Goal: Find specific page/section: Find specific page/section

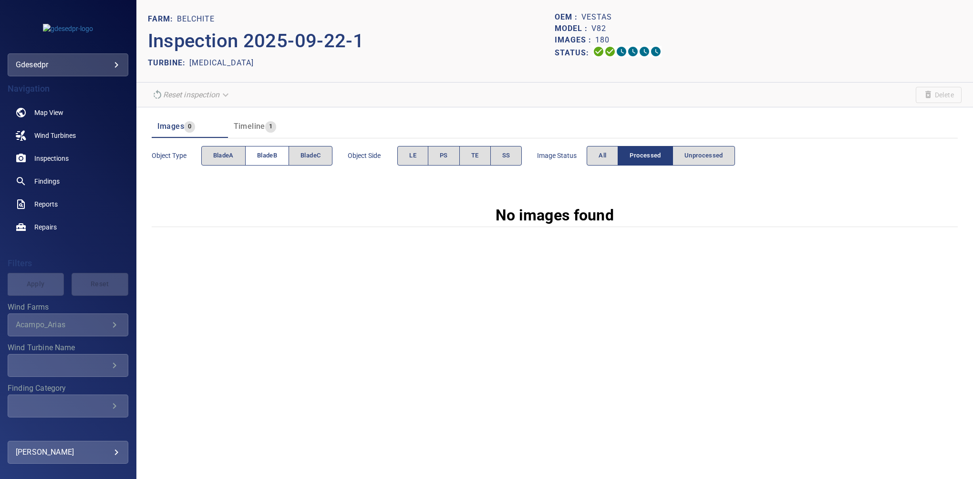
click at [268, 162] on button "bladeB" at bounding box center [267, 156] width 44 height 20
click at [438, 157] on button "PS" at bounding box center [444, 156] width 32 height 20
click at [592, 157] on button "All" at bounding box center [602, 156] width 31 height 20
click at [606, 153] on span "All" at bounding box center [603, 155] width 8 height 11
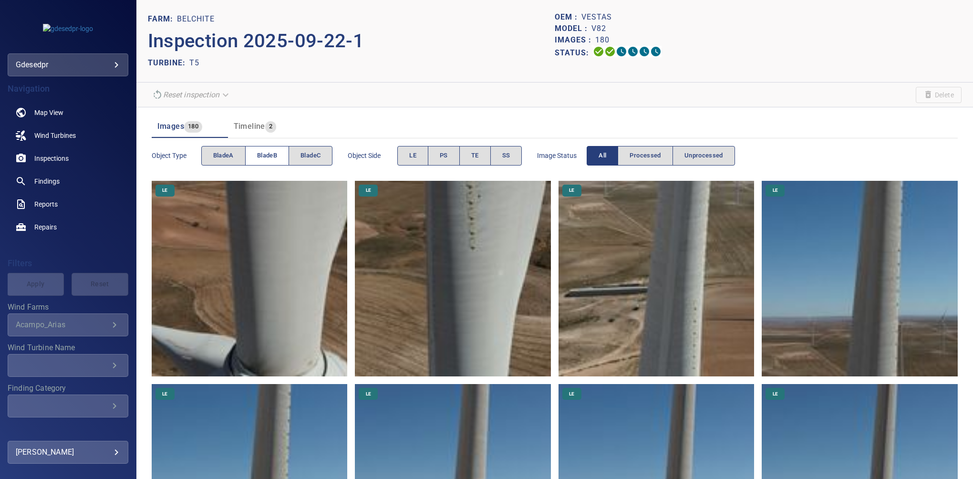
click at [266, 162] on button "bladeB" at bounding box center [267, 156] width 44 height 20
click at [260, 152] on span "bladeB" at bounding box center [267, 155] width 20 height 11
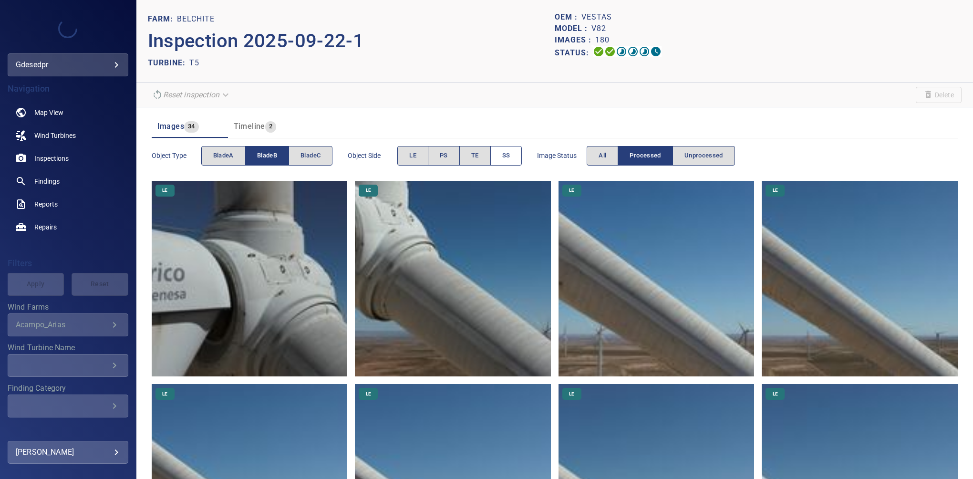
click at [512, 151] on button "SS" at bounding box center [507, 156] width 32 height 20
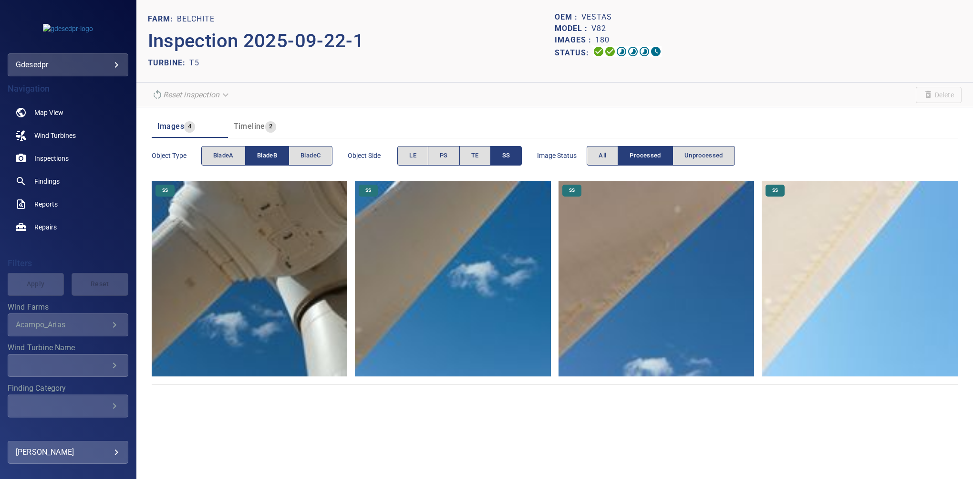
click at [839, 264] on img at bounding box center [860, 279] width 196 height 196
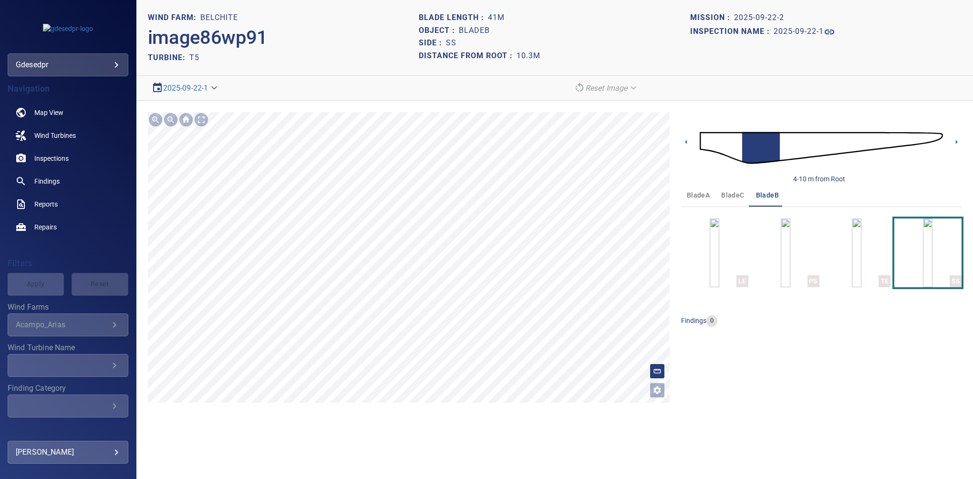
click at [657, 391] on icon "Open image filters and tagging options" at bounding box center [658, 391] width 10 height 10
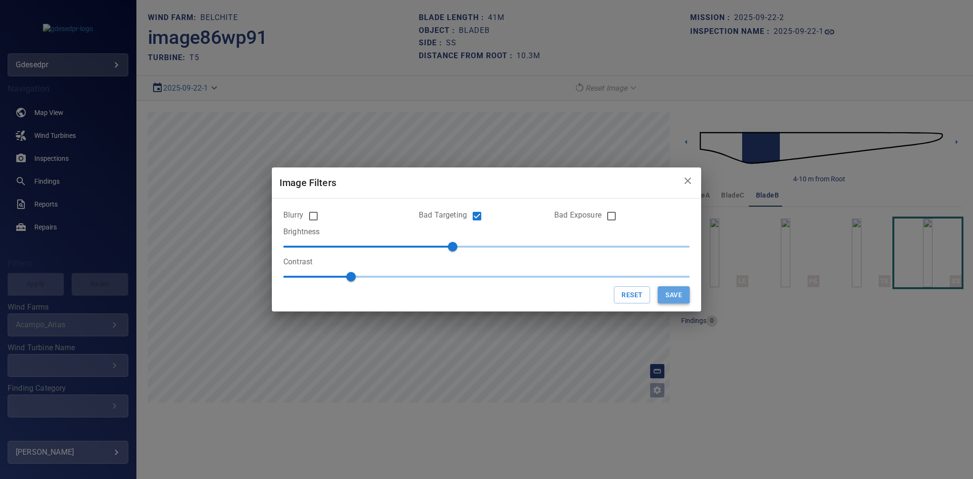
click at [668, 299] on button "Save" at bounding box center [674, 295] width 32 height 18
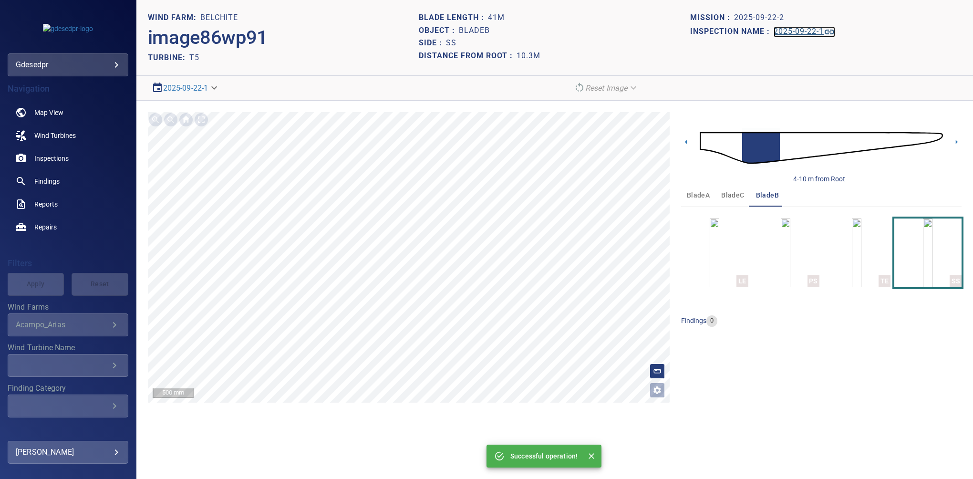
click at [799, 32] on h1 "2025-09-22-1" at bounding box center [799, 31] width 50 height 9
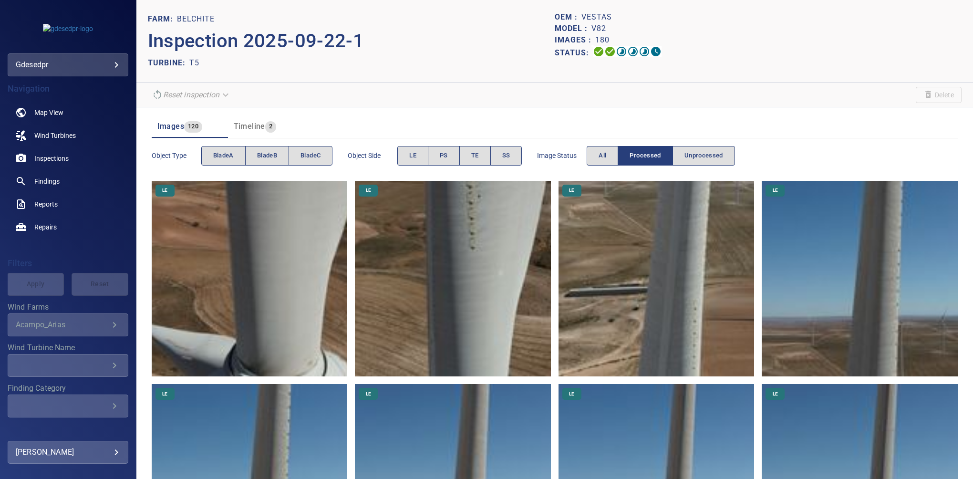
click at [598, 142] on div "Image Status All Processed Unprocessed" at bounding box center [636, 155] width 198 height 27
click at [605, 162] on button "All" at bounding box center [602, 156] width 31 height 20
click at [308, 160] on span "bladeC" at bounding box center [311, 155] width 20 height 11
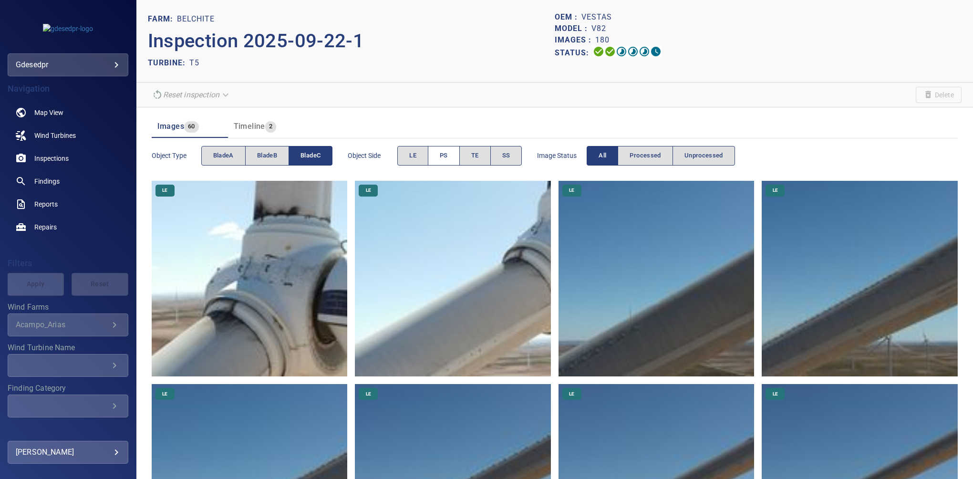
click at [443, 150] on span "PS" at bounding box center [444, 155] width 8 height 11
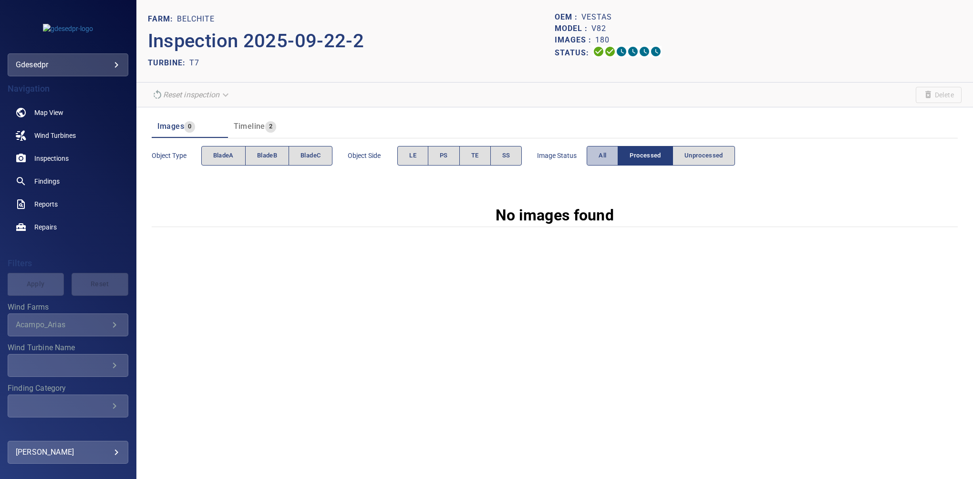
click at [607, 155] on button "All" at bounding box center [602, 156] width 31 height 20
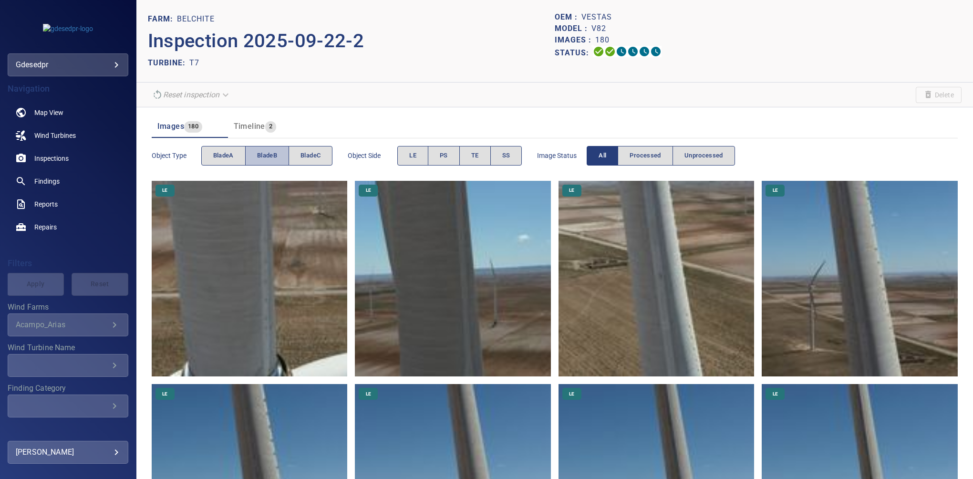
click at [271, 153] on span "bladeB" at bounding box center [267, 155] width 20 height 11
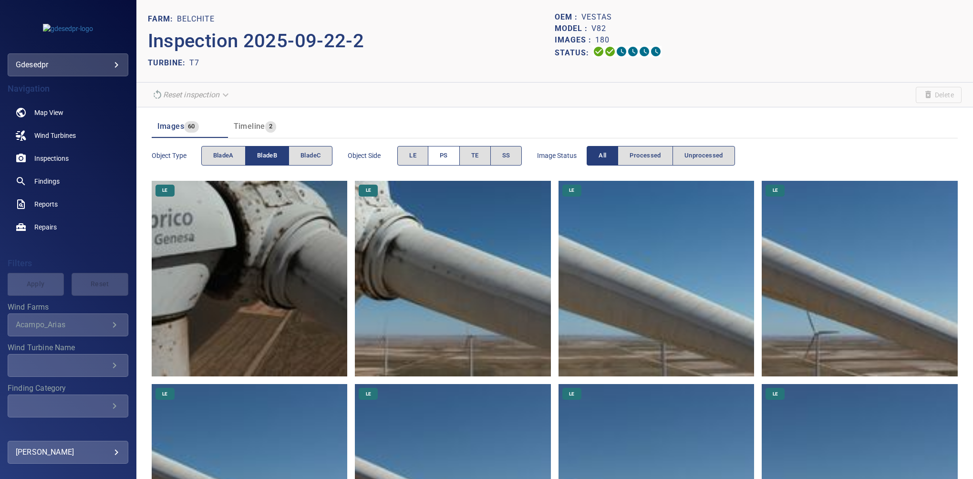
click at [442, 154] on span "PS" at bounding box center [444, 155] width 8 height 11
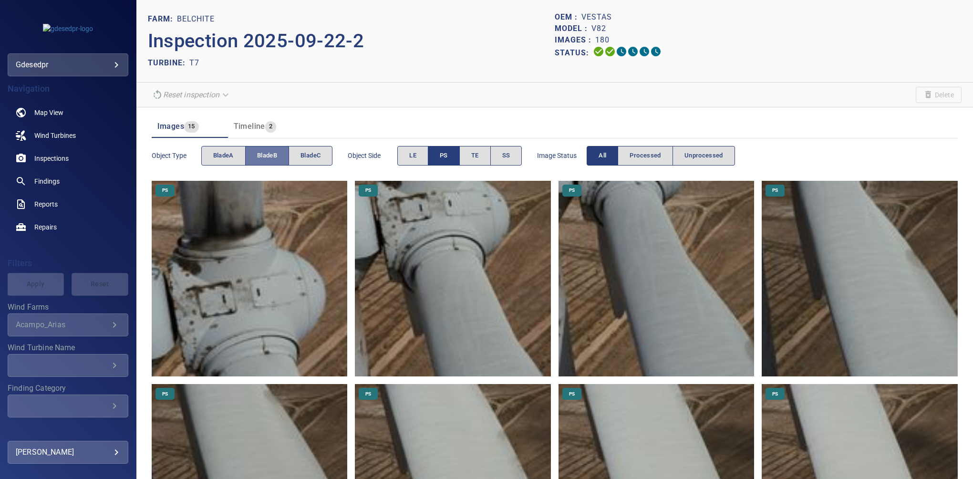
click at [275, 157] on span "bladeB" at bounding box center [267, 155] width 20 height 11
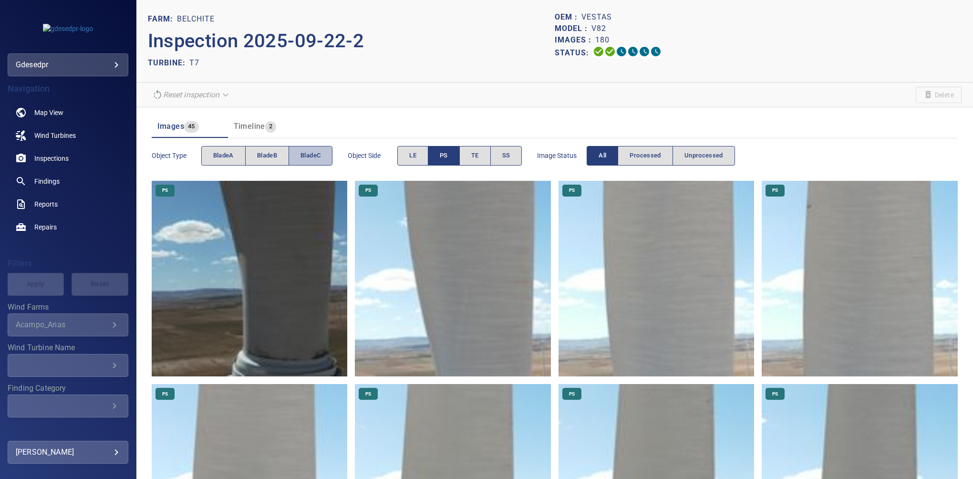
click at [296, 156] on button "bladeC" at bounding box center [311, 156] width 44 height 20
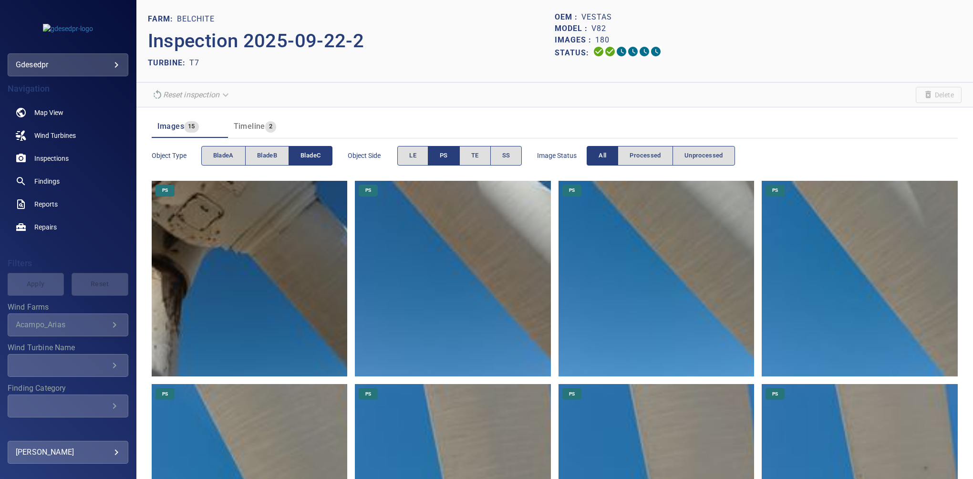
click at [448, 154] on span "PS" at bounding box center [444, 155] width 8 height 11
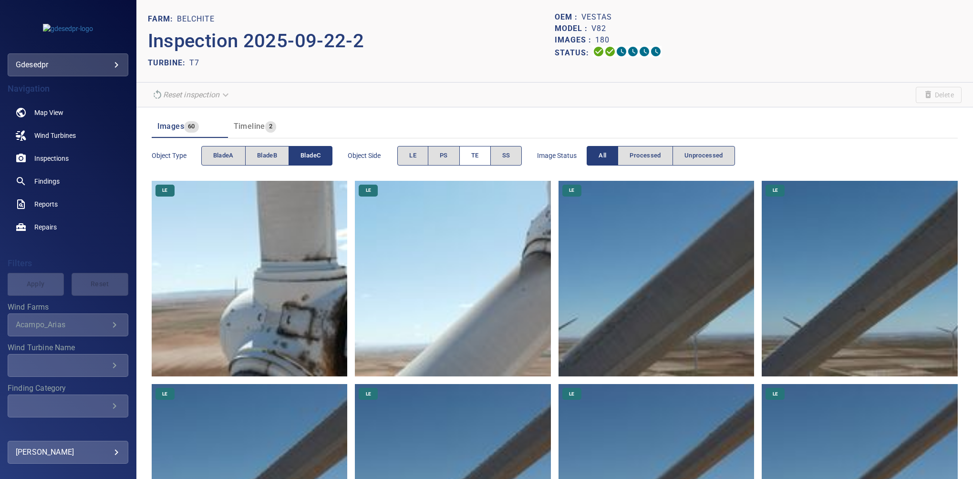
click at [470, 155] on button "TE" at bounding box center [475, 156] width 31 height 20
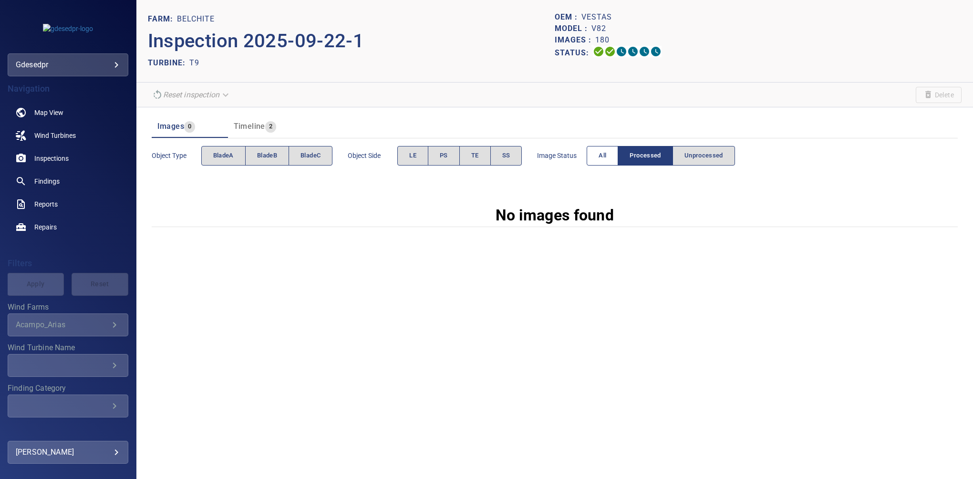
click at [603, 159] on button "All" at bounding box center [602, 156] width 31 height 20
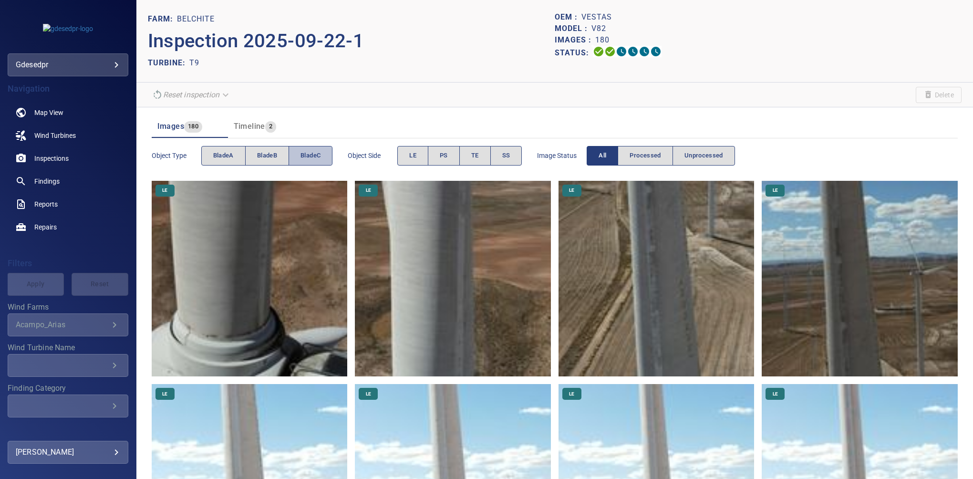
click at [314, 156] on span "bladeC" at bounding box center [311, 155] width 20 height 11
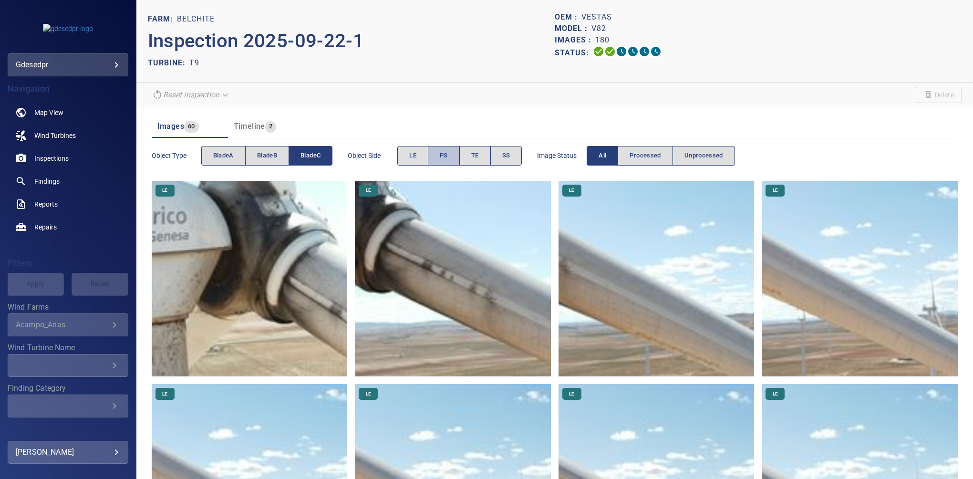
click at [443, 151] on span "PS" at bounding box center [444, 155] width 8 height 11
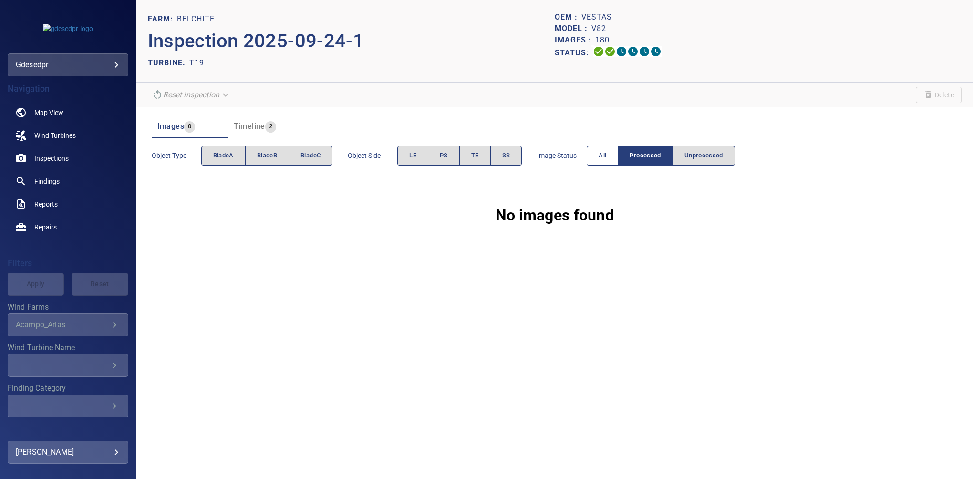
click at [607, 154] on button "All" at bounding box center [602, 156] width 31 height 20
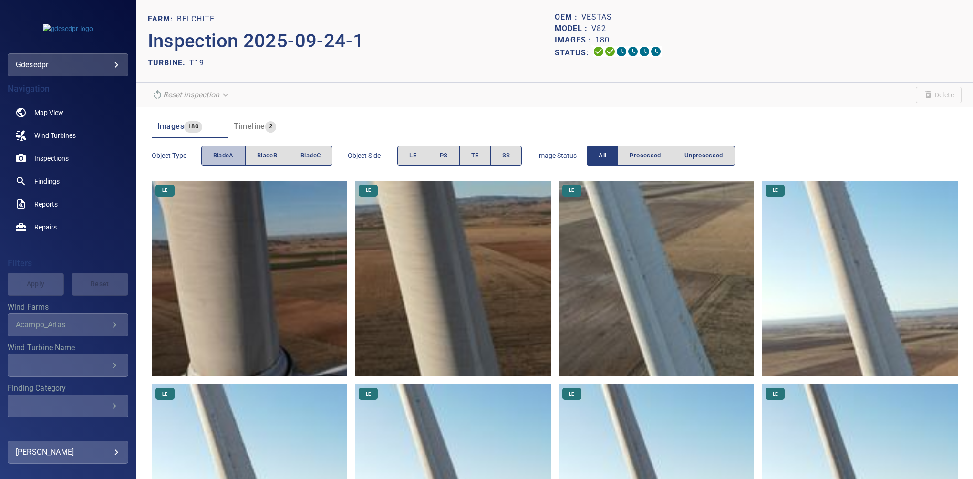
click at [223, 154] on span "bladeA" at bounding box center [223, 155] width 21 height 11
click at [474, 151] on span "TE" at bounding box center [475, 155] width 8 height 11
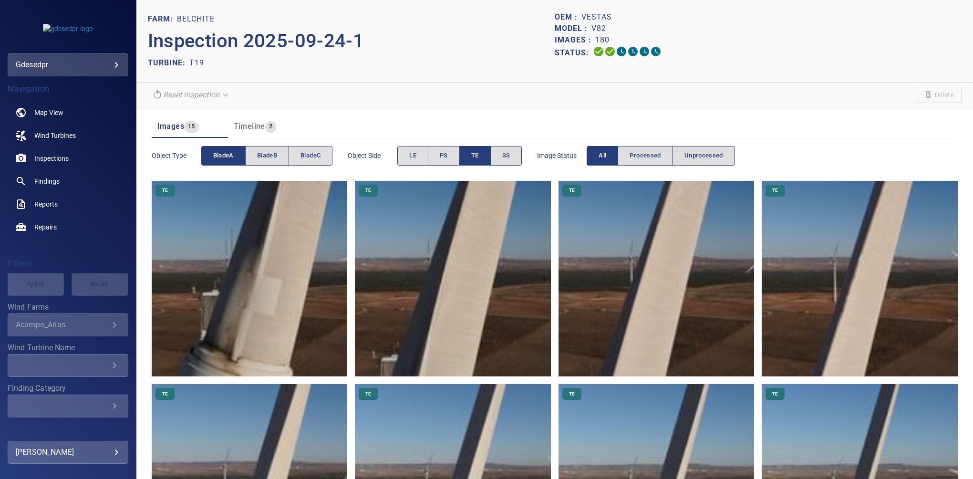
click at [468, 157] on button "TE" at bounding box center [475, 156] width 31 height 20
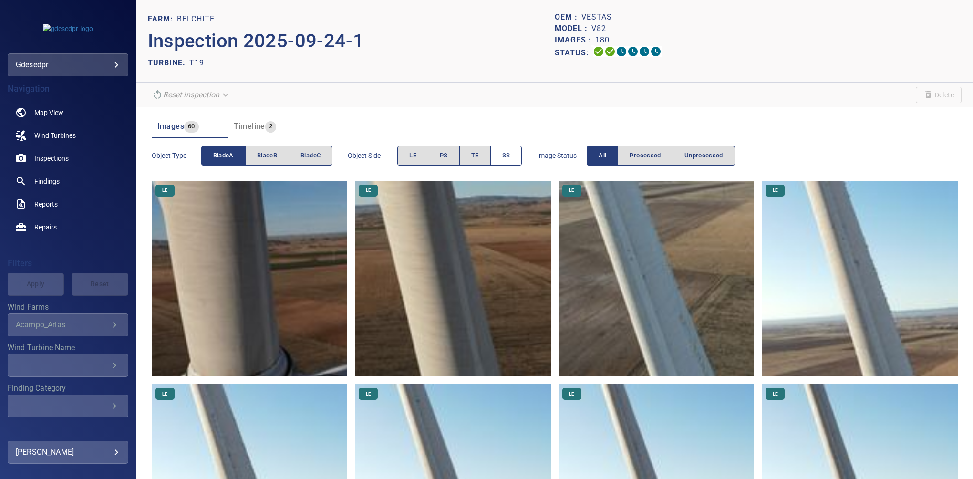
click at [506, 156] on span "SS" at bounding box center [506, 155] width 8 height 11
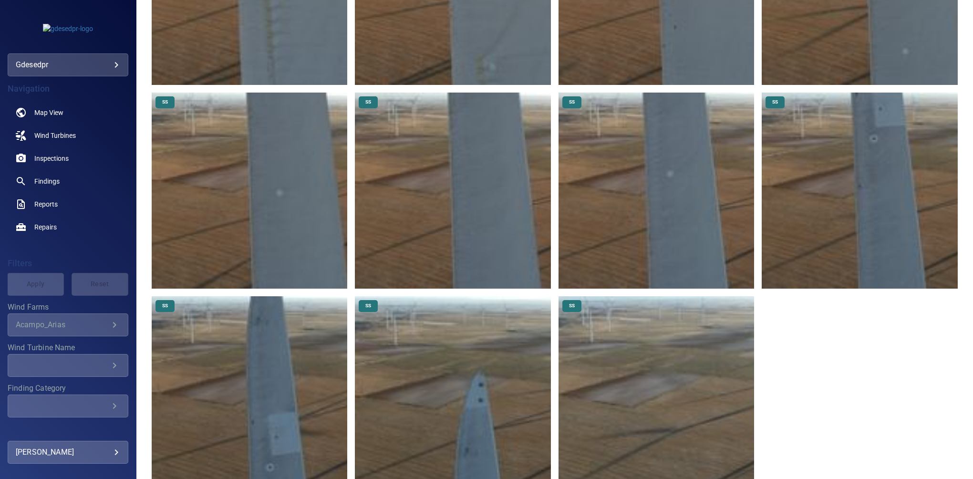
scroll to position [524, 0]
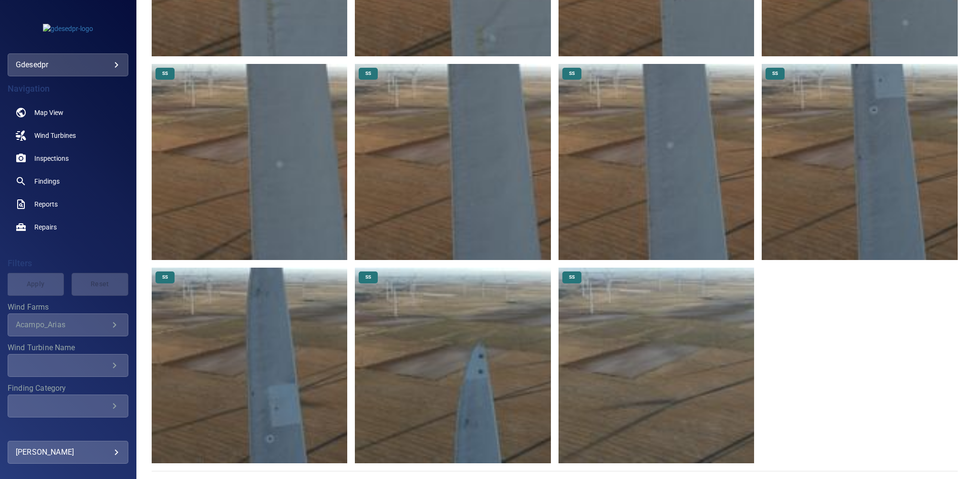
click at [655, 385] on img at bounding box center [657, 366] width 196 height 196
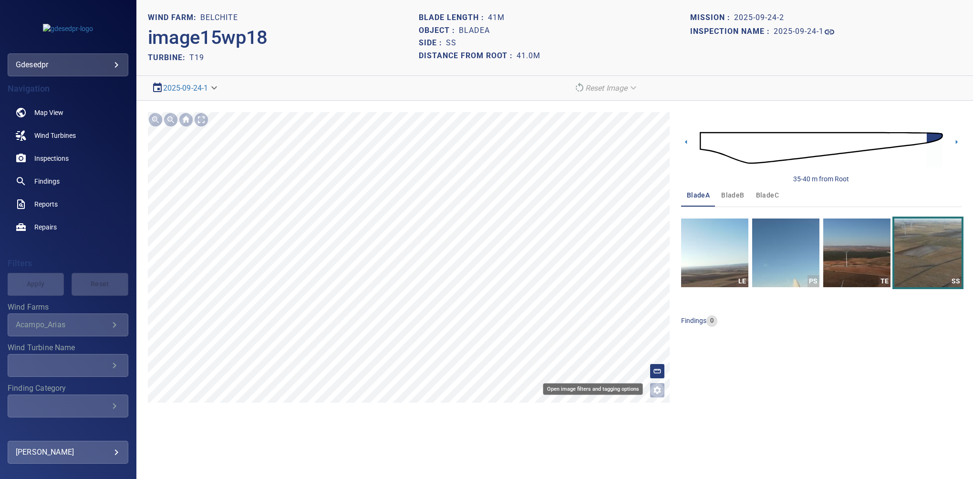
click at [662, 389] on button "Open image filters and tagging options" at bounding box center [657, 390] width 15 height 15
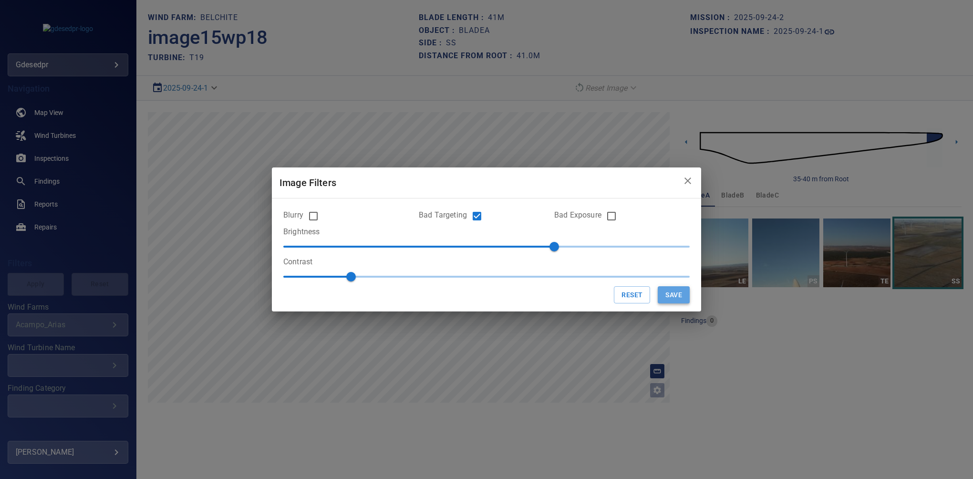
click at [666, 299] on button "Save" at bounding box center [674, 295] width 32 height 18
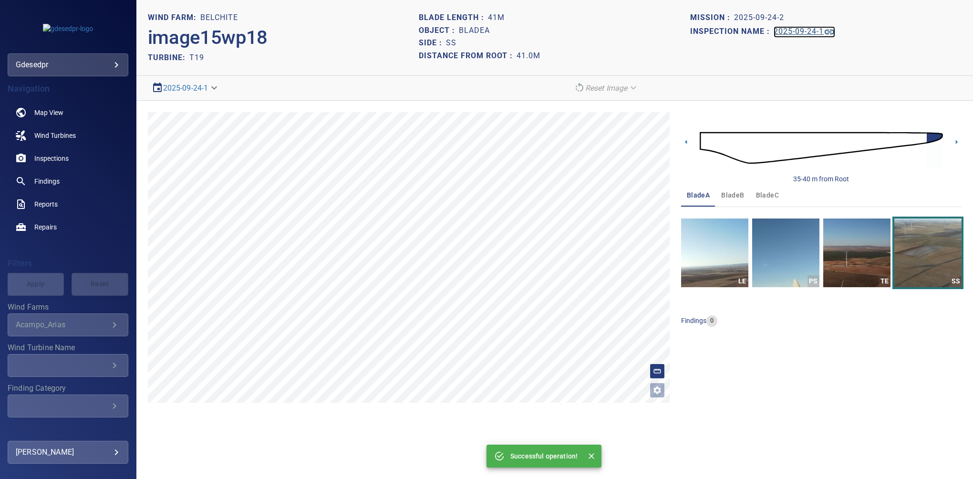
click at [818, 30] on h1 "2025-09-24-1" at bounding box center [799, 31] width 50 height 9
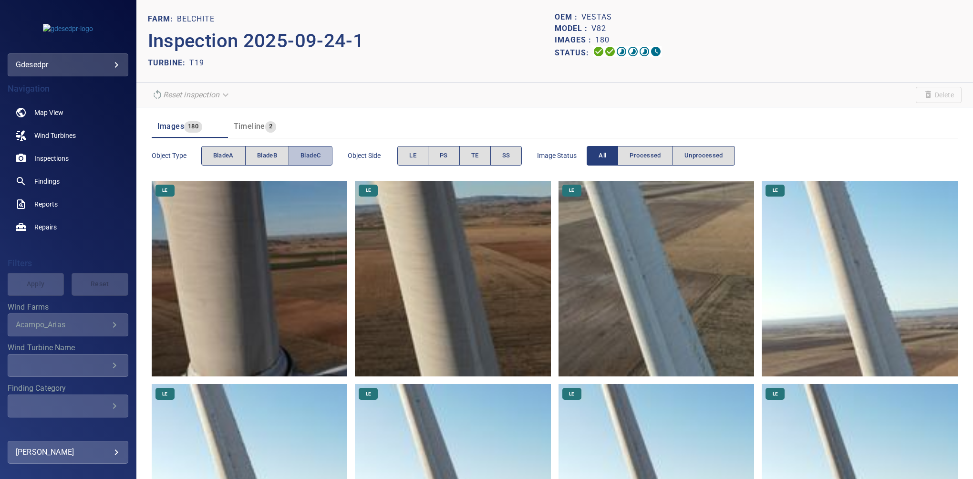
click at [307, 147] on button "bladeC" at bounding box center [311, 156] width 44 height 20
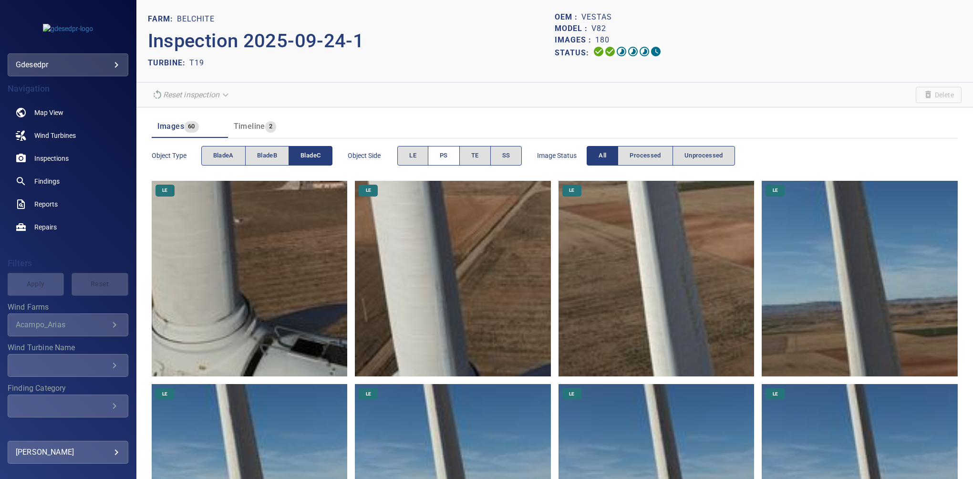
click at [444, 157] on span "PS" at bounding box center [444, 155] width 8 height 11
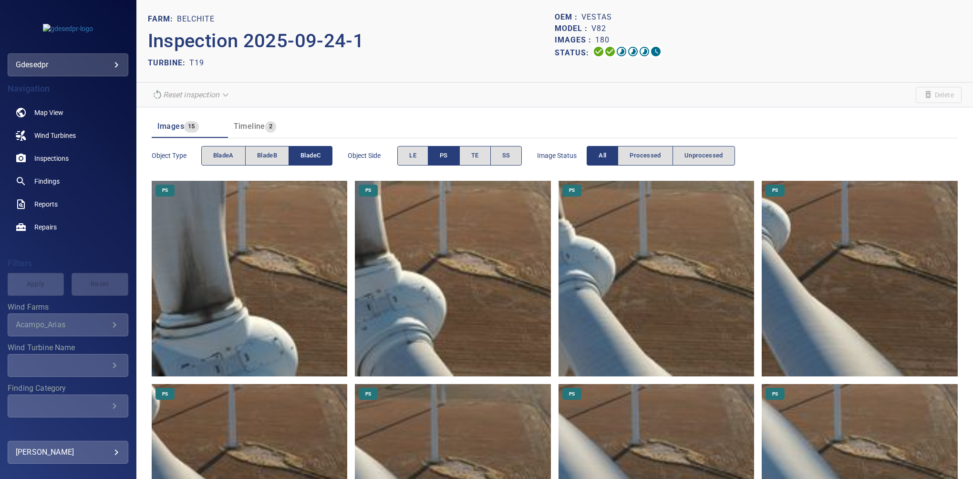
click at [253, 276] on img at bounding box center [250, 279] width 196 height 196
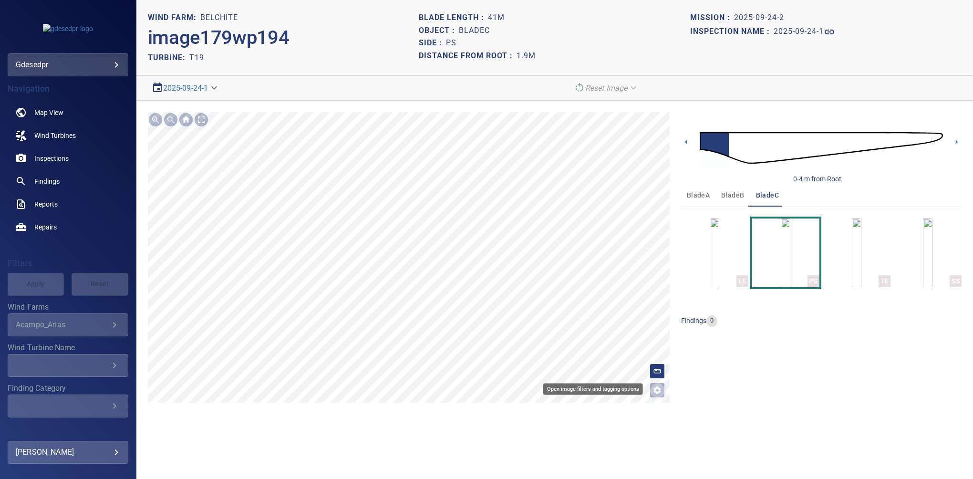
click at [657, 393] on icon "Open image filters and tagging options" at bounding box center [658, 391] width 10 height 10
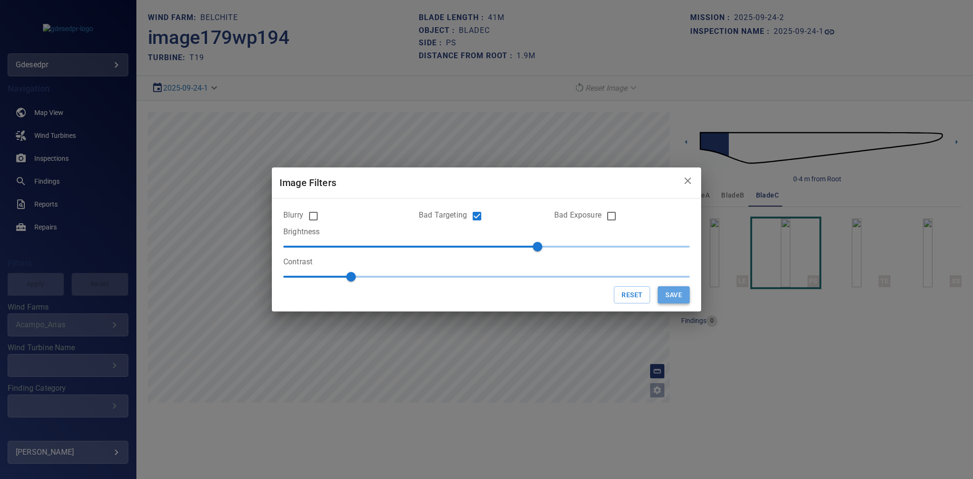
click at [679, 291] on button "Save" at bounding box center [674, 295] width 32 height 18
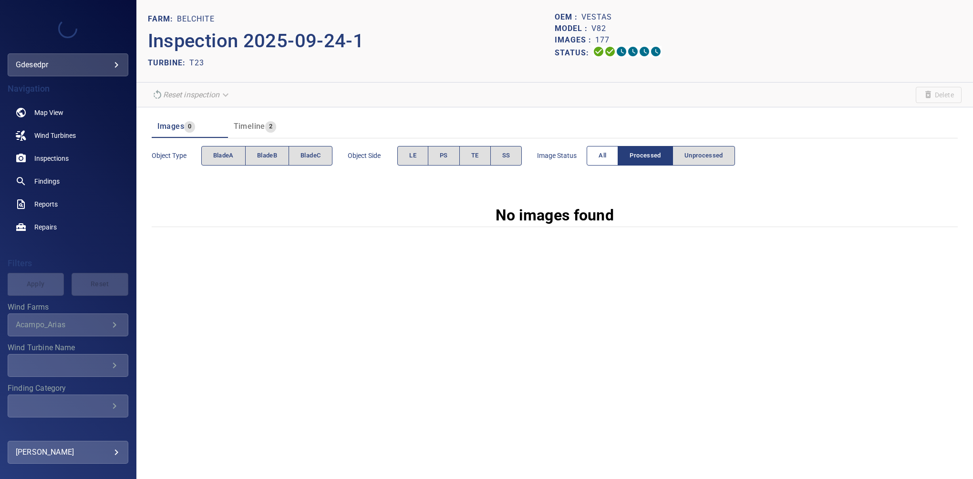
click at [602, 154] on span "All" at bounding box center [603, 155] width 8 height 11
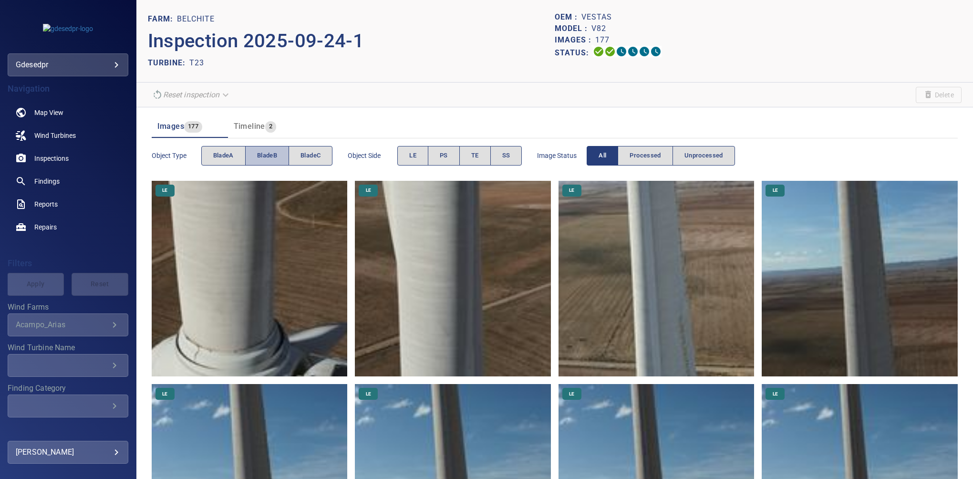
click at [279, 157] on button "bladeB" at bounding box center [267, 156] width 44 height 20
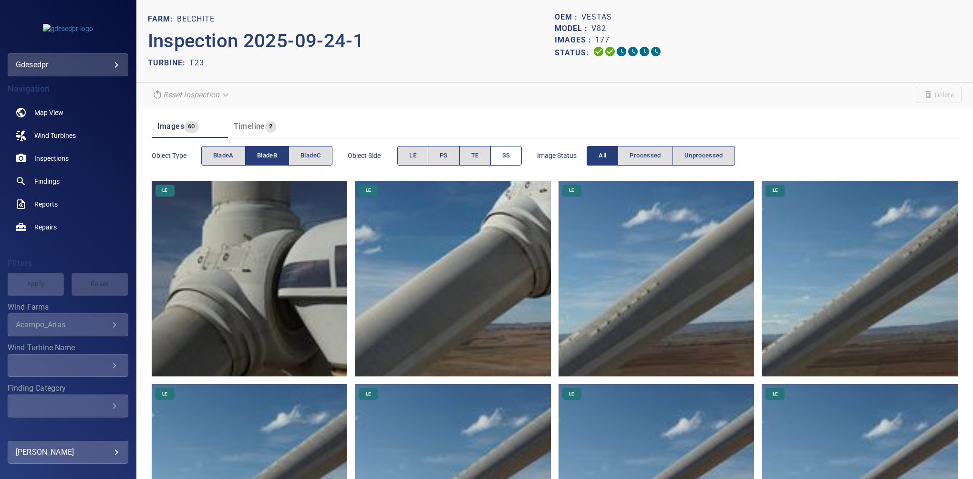
click at [514, 156] on button "SS" at bounding box center [507, 156] width 32 height 20
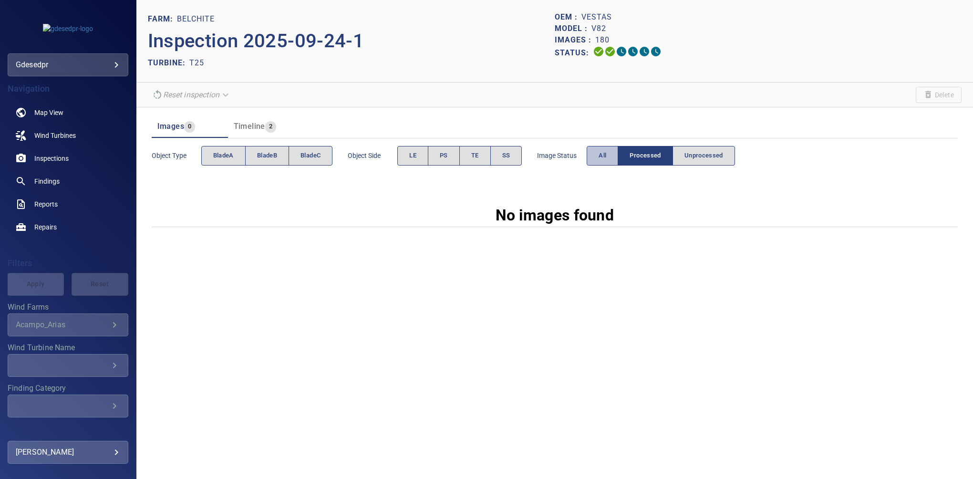
click at [589, 160] on button "All" at bounding box center [602, 156] width 31 height 20
click at [592, 157] on button "All" at bounding box center [602, 156] width 31 height 20
